Goal: Find specific page/section: Find specific page/section

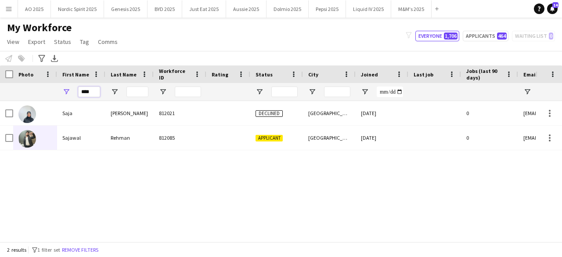
click at [88, 93] on input "****" at bounding box center [89, 91] width 22 height 11
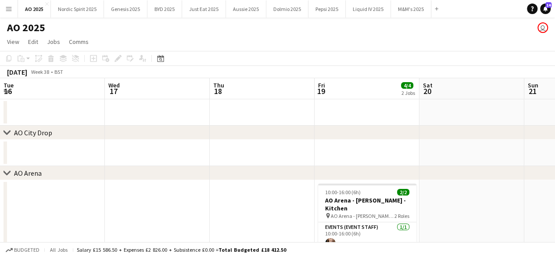
scroll to position [0, 193]
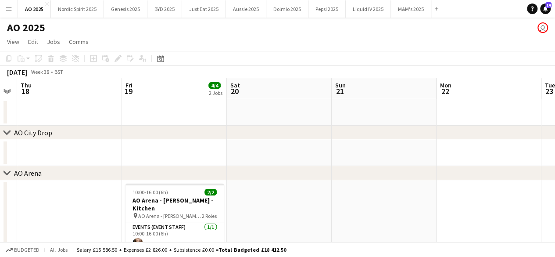
click at [491, 151] on app-date-cell at bounding box center [489, 153] width 105 height 26
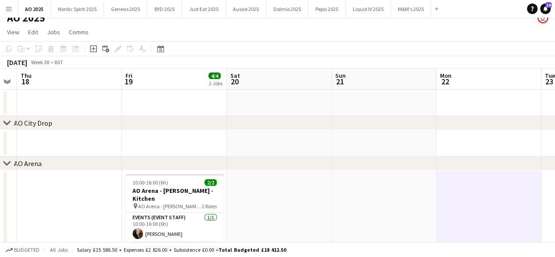
scroll to position [0, 0]
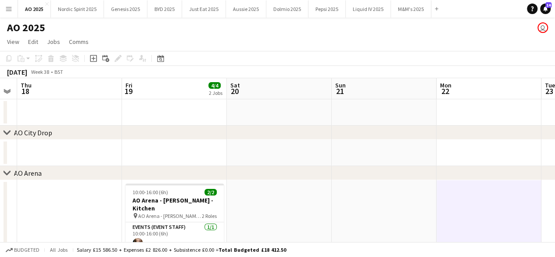
drag, startPoint x: 553, startPoint y: 24, endPoint x: 553, endPoint y: 92, distance: 67.6
click at [553, 87] on div "Menu Boards Boards Boards All jobs Status Workforce Workforce My Workforce Recr…" at bounding box center [277, 208] width 555 height 417
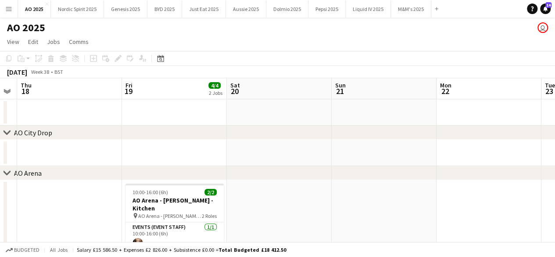
click at [553, 92] on span "23" at bounding box center [549, 91] width 11 height 10
click at [506, 108] on app-date-cell at bounding box center [489, 112] width 105 height 26
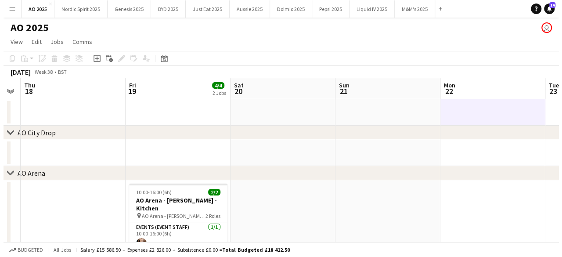
scroll to position [0, 193]
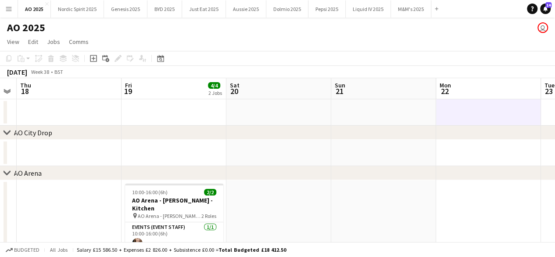
click at [10, 11] on app-icon "Menu" at bounding box center [8, 8] width 7 height 7
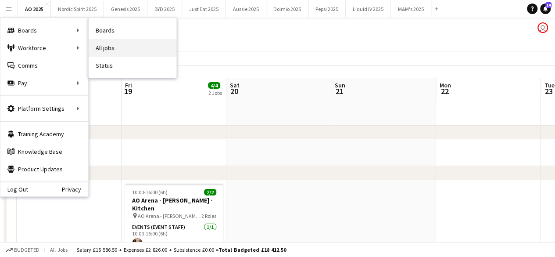
click at [93, 42] on link "All jobs" at bounding box center [133, 48] width 88 height 18
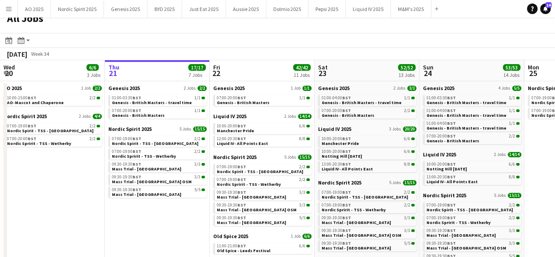
scroll to position [0, 0]
